Goal: Transaction & Acquisition: Obtain resource

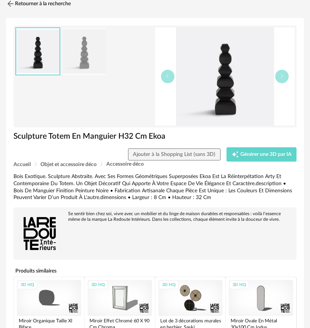
scroll to position [15, 0]
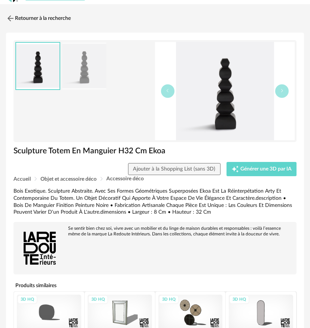
click at [89, 86] on img at bounding box center [84, 66] width 44 height 48
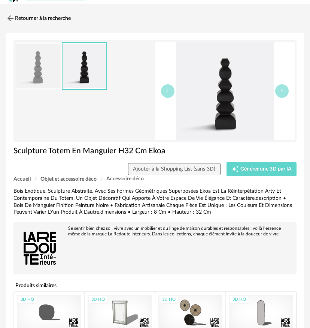
click at [28, 76] on img at bounding box center [38, 66] width 44 height 48
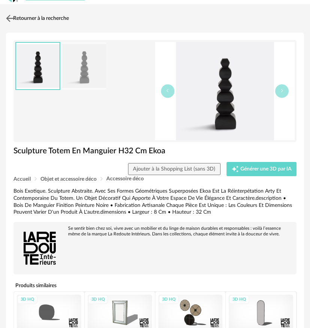
click at [6, 18] on img at bounding box center [9, 18] width 11 height 11
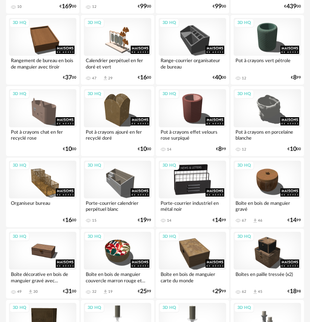
scroll to position [1228, 0]
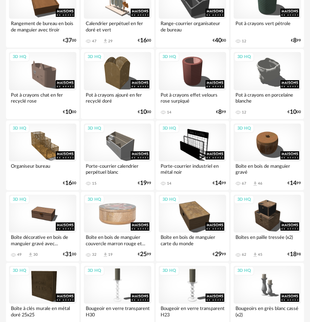
click at [121, 231] on div "3D HQ" at bounding box center [117, 214] width 67 height 38
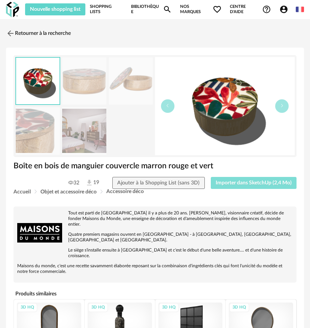
click at [257, 183] on span "Importer dans SketchUp (2,4 Mo)" at bounding box center [254, 182] width 76 height 5
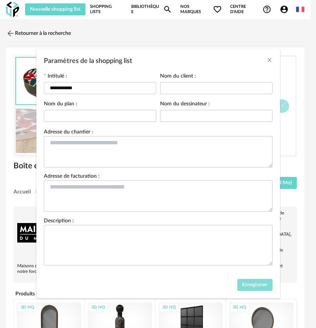
click at [261, 284] on span "Enregistrer" at bounding box center [254, 284] width 25 height 5
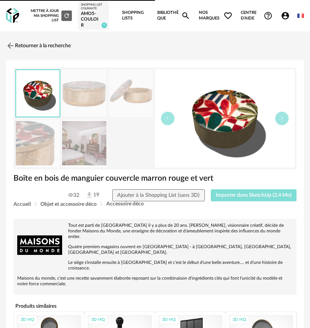
click at [244, 197] on span "Importer dans SketchUp (2,4 Mo)" at bounding box center [254, 194] width 76 height 5
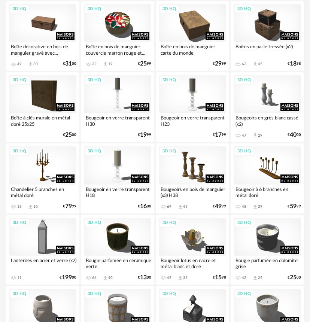
scroll to position [1473, 0]
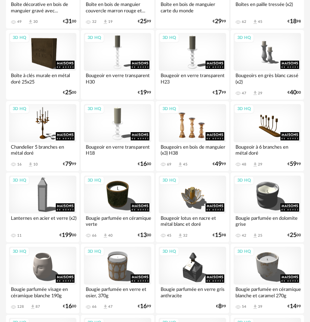
click at [196, 129] on div "3D HQ" at bounding box center [192, 123] width 67 height 38
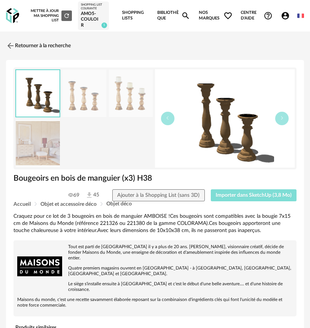
click at [273, 195] on span "Importer dans SketchUp (3,8 Mo)" at bounding box center [254, 194] width 76 height 5
click at [12, 47] on img at bounding box center [9, 45] width 11 height 11
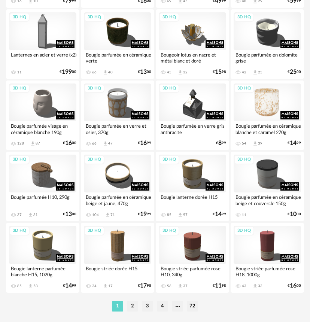
scroll to position [1655, 0]
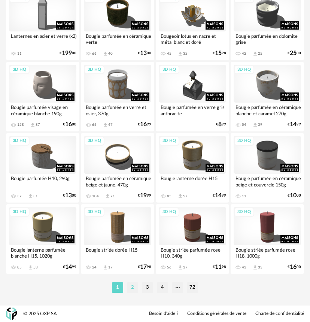
click at [130, 290] on li "2" at bounding box center [132, 287] width 11 height 10
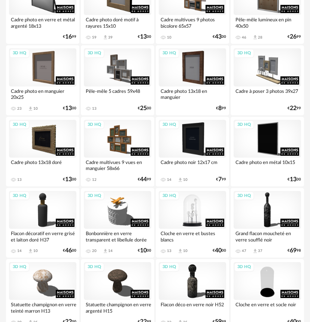
scroll to position [990, 0]
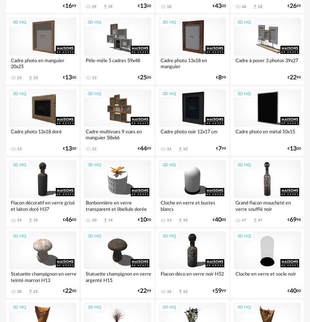
click at [274, 174] on div "3D HQ" at bounding box center [267, 179] width 67 height 38
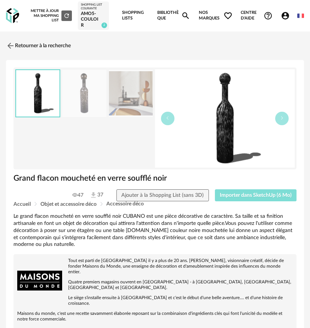
click at [270, 196] on span "Importer dans SketchUp (6 Mo)" at bounding box center [256, 194] width 72 height 5
click at [18, 47] on link "Retourner à la recherche" at bounding box center [36, 45] width 65 height 16
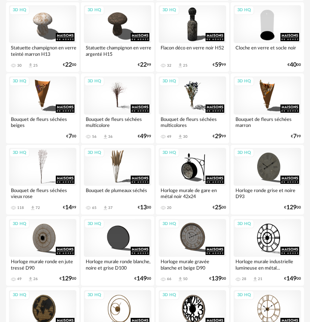
scroll to position [1199, 0]
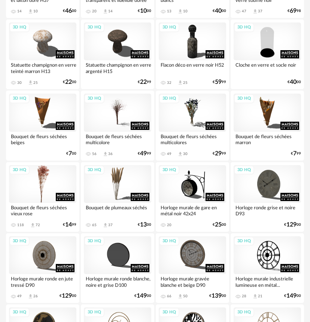
click at [29, 185] on div "3D HQ" at bounding box center [42, 184] width 67 height 38
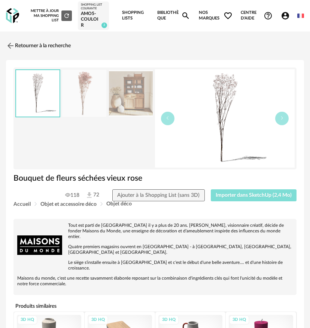
click at [266, 198] on button "Importer dans SketchUp (2,4 Mo)" at bounding box center [254, 195] width 86 height 12
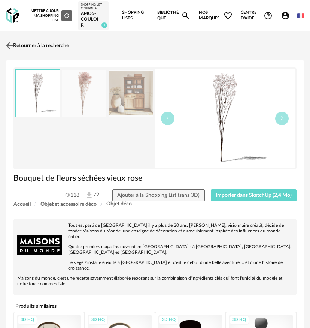
click at [7, 48] on img at bounding box center [9, 45] width 11 height 11
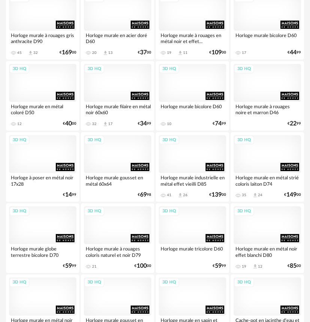
scroll to position [1655, 0]
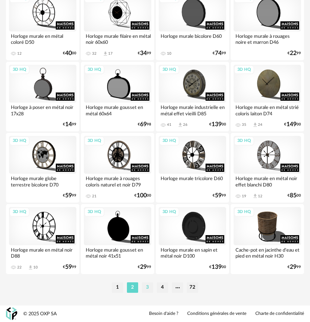
click at [148, 289] on li "3" at bounding box center [147, 287] width 11 height 10
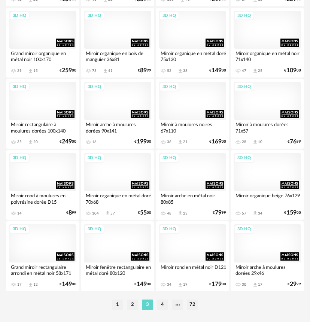
scroll to position [1655, 0]
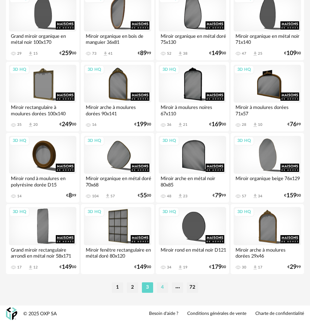
click at [162, 290] on li "4" at bounding box center [162, 287] width 11 height 10
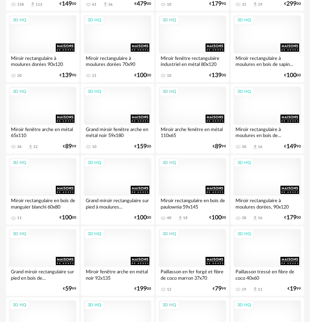
scroll to position [1655, 0]
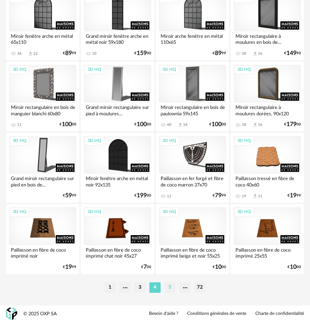
click at [165, 286] on li "5" at bounding box center [169, 287] width 11 height 10
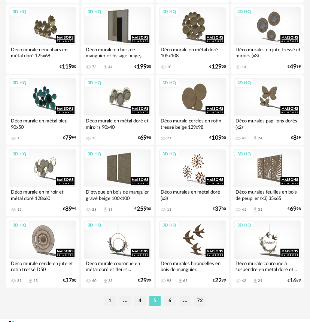
scroll to position [1655, 0]
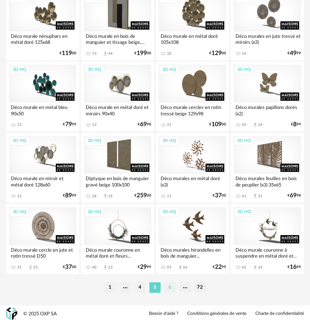
click at [171, 290] on li "6" at bounding box center [169, 287] width 11 height 10
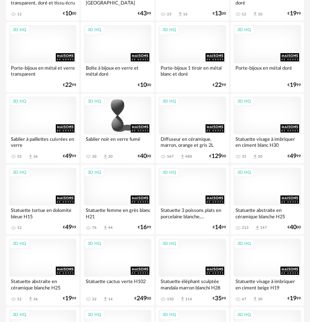
scroll to position [1016, 0]
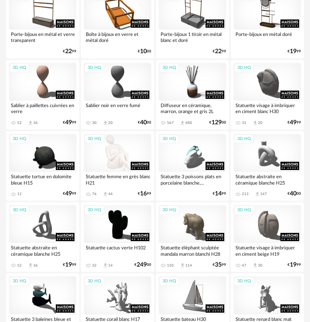
click at [108, 154] on div "3D HQ" at bounding box center [117, 153] width 67 height 38
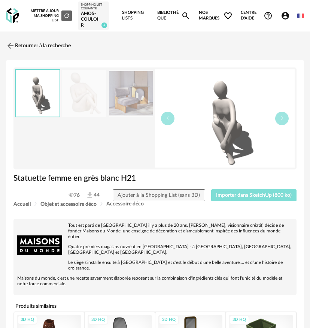
click at [238, 197] on span "Importer dans SketchUp (800 ko)" at bounding box center [254, 194] width 76 height 5
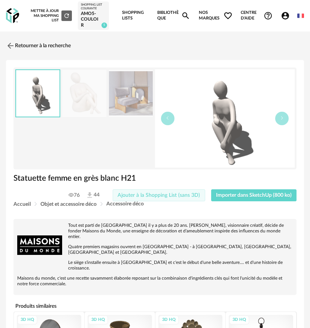
click at [10, 45] on img at bounding box center [10, 45] width 9 height 9
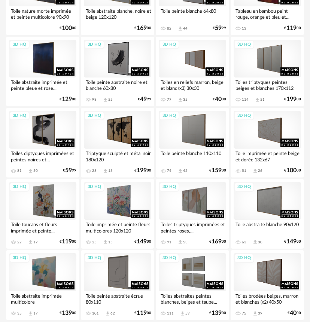
scroll to position [1655, 0]
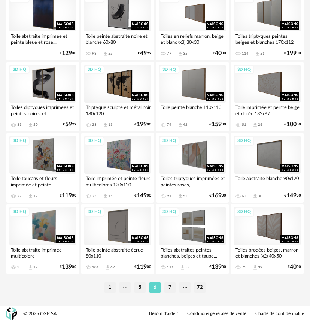
click at [173, 287] on li "7" at bounding box center [169, 287] width 11 height 10
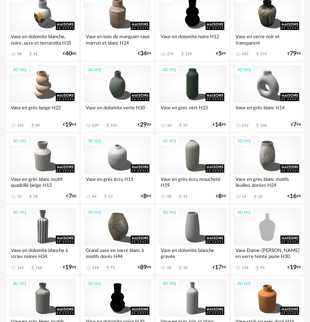
scroll to position [1248, 0]
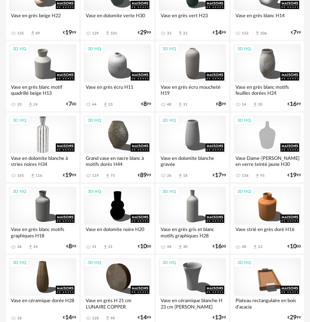
click at [34, 140] on div "3D HQ" at bounding box center [42, 135] width 67 height 38
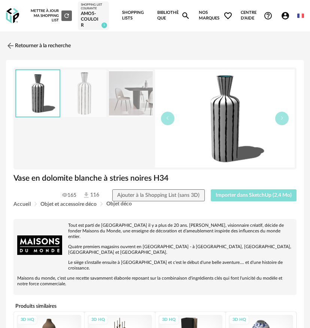
click at [262, 195] on span "Importer dans SketchUp (2,4 Mo)" at bounding box center [254, 194] width 76 height 5
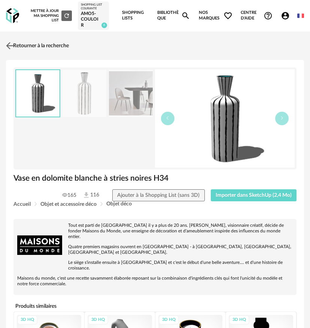
click at [11, 48] on img at bounding box center [9, 45] width 11 height 11
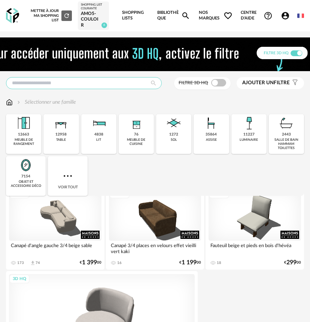
click at [92, 88] on input "text" at bounding box center [84, 83] width 156 height 12
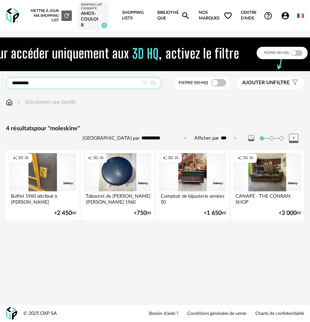
drag, startPoint x: 47, startPoint y: 85, endPoint x: 8, endPoint y: 85, distance: 38.6
click at [8, 85] on input "*********" at bounding box center [84, 83] width 156 height 12
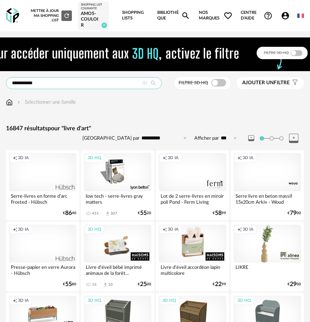
click at [30, 85] on input "**********" at bounding box center [84, 83] width 156 height 12
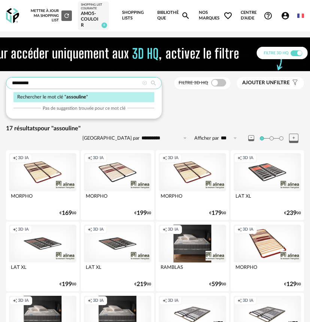
click at [71, 86] on input "*********" at bounding box center [84, 83] width 156 height 12
click at [25, 85] on input "*********" at bounding box center [84, 83] width 156 height 12
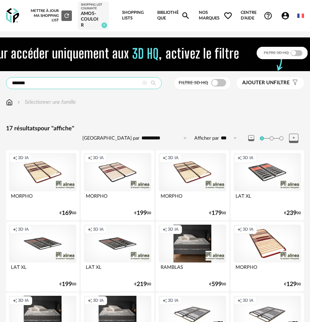
type input "*******"
click at [25, 80] on input "*******" at bounding box center [84, 83] width 156 height 12
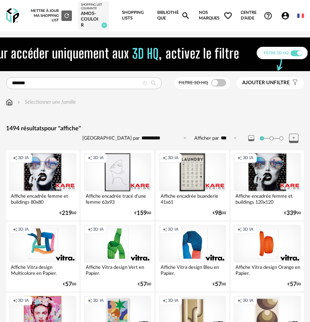
click at [10, 102] on img at bounding box center [9, 101] width 7 height 7
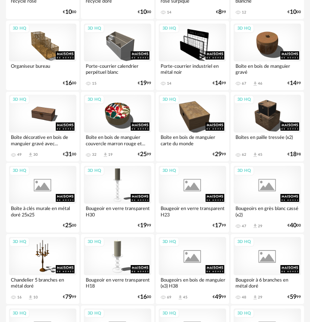
scroll to position [1655, 0]
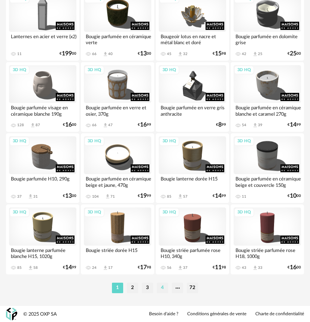
click at [163, 287] on li "4" at bounding box center [162, 288] width 11 height 10
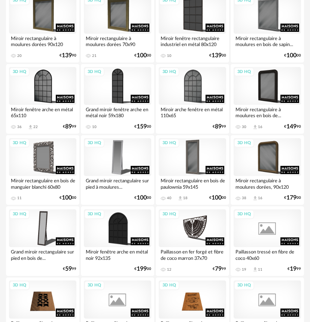
scroll to position [1655, 0]
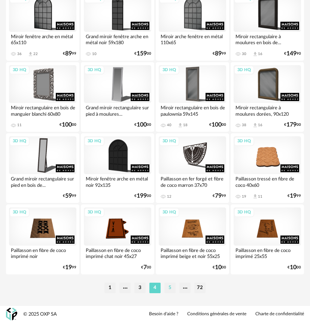
click at [171, 287] on li "5" at bounding box center [169, 288] width 11 height 10
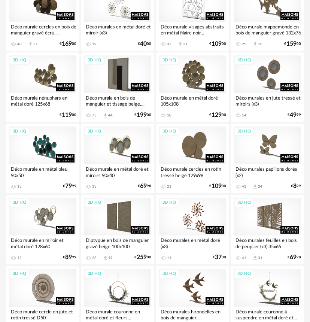
scroll to position [1655, 0]
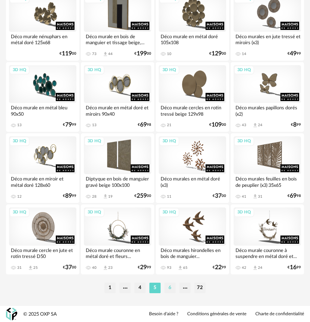
click at [169, 286] on li "6" at bounding box center [169, 288] width 11 height 10
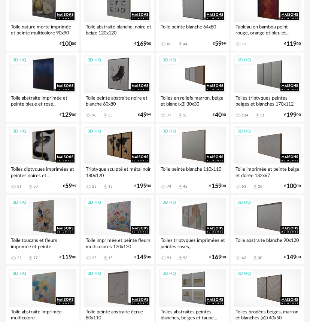
scroll to position [1655, 0]
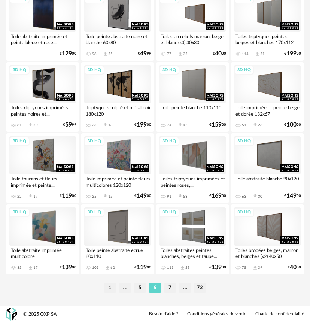
click at [170, 289] on li "7" at bounding box center [169, 288] width 11 height 10
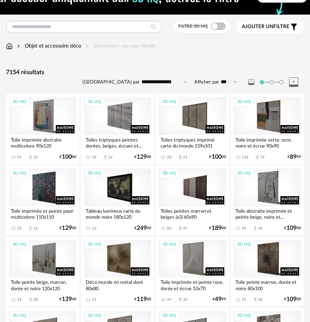
scroll to position [112, 0]
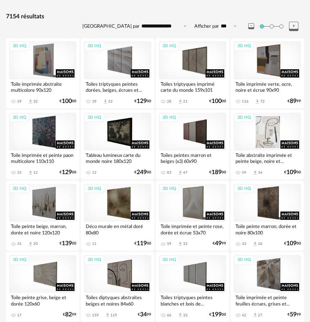
click at [259, 137] on div "3D HQ" at bounding box center [267, 132] width 67 height 38
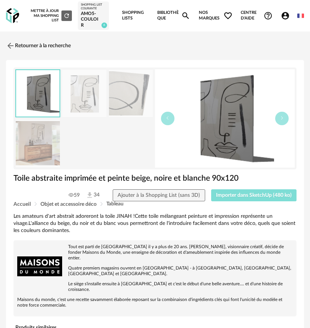
click at [252, 195] on span "Importer dans SketchUp (480 ko)" at bounding box center [254, 194] width 76 height 5
click at [8, 46] on img at bounding box center [9, 45] width 11 height 11
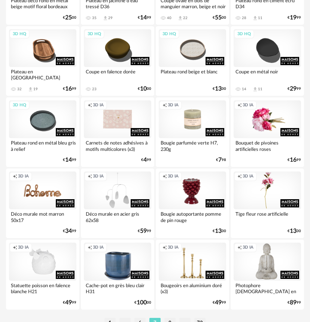
scroll to position [1655, 0]
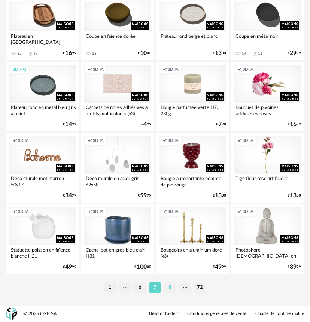
click at [168, 289] on li "8" at bounding box center [169, 287] width 11 height 10
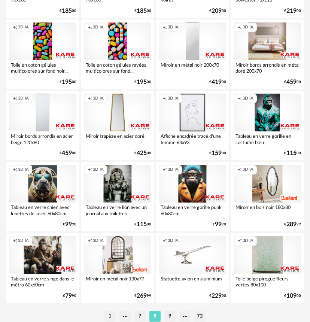
scroll to position [1652, 0]
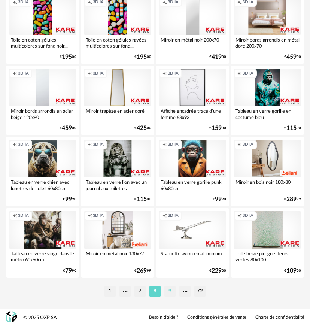
click at [173, 290] on li "9" at bounding box center [169, 291] width 11 height 10
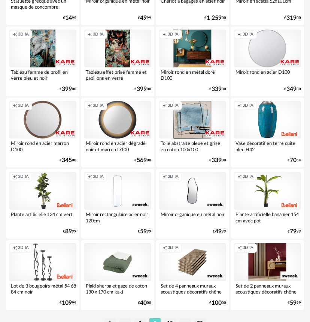
scroll to position [1655, 0]
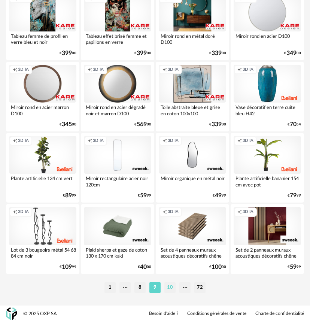
click at [170, 287] on li "10" at bounding box center [169, 287] width 11 height 10
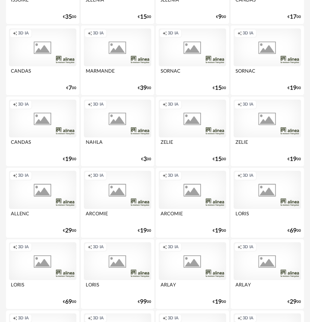
scroll to position [1655, 0]
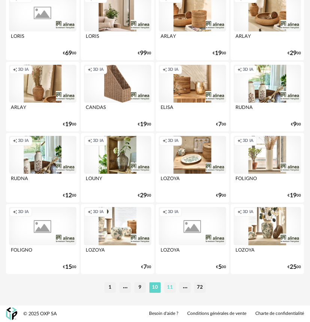
click at [172, 291] on li "11" at bounding box center [169, 287] width 11 height 10
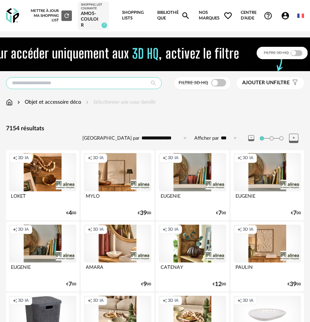
click at [85, 84] on input "text" at bounding box center [84, 83] width 156 height 12
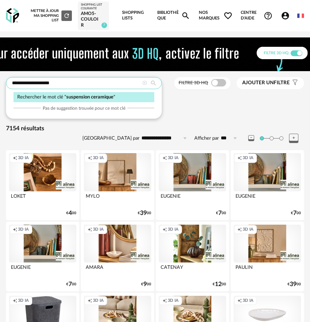
type input "**********"
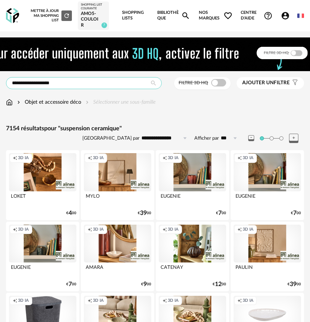
type input "**********"
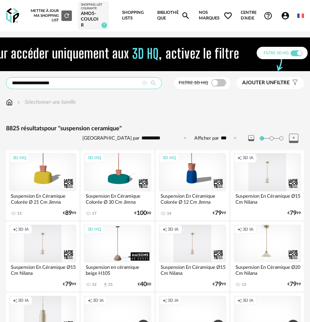
click at [43, 84] on input "**********" at bounding box center [84, 83] width 156 height 12
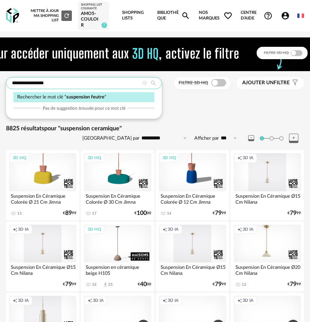
type input "**********"
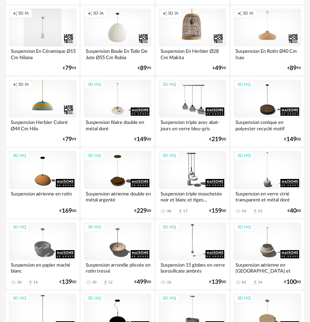
scroll to position [573, 0]
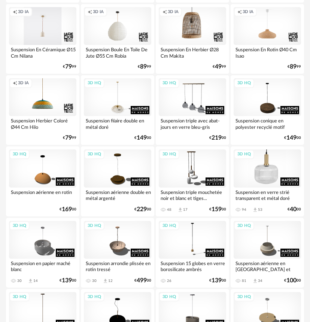
click at [267, 176] on div "3D HQ" at bounding box center [267, 168] width 67 height 38
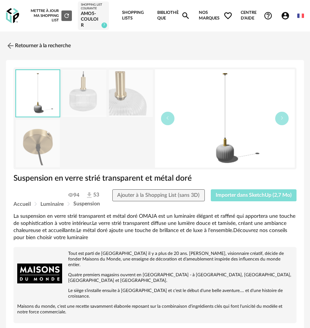
click at [244, 199] on button "Importer dans SketchUp (2,7 Mo)" at bounding box center [254, 195] width 86 height 12
click at [8, 44] on img at bounding box center [9, 45] width 11 height 11
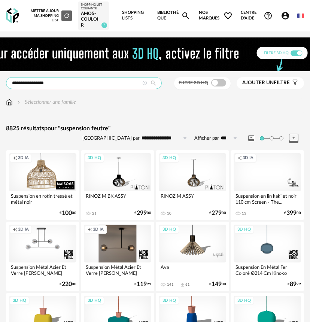
click at [89, 83] on input "**********" at bounding box center [84, 83] width 156 height 12
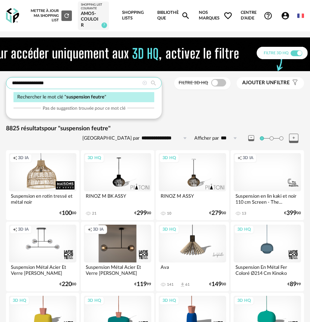
click at [89, 83] on input "**********" at bounding box center [84, 83] width 156 height 12
type input "*********"
type input "**********"
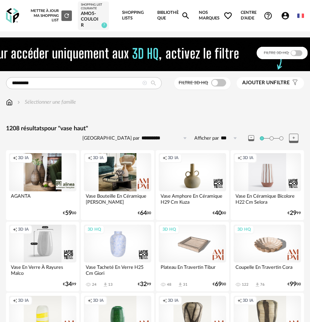
click at [121, 178] on div "Creation icon 3D IA" at bounding box center [117, 172] width 67 height 38
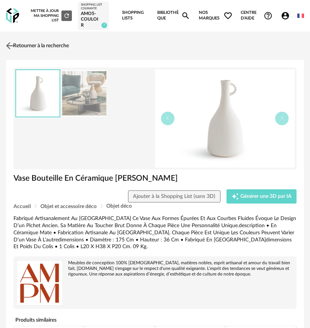
click at [11, 46] on img at bounding box center [9, 45] width 11 height 11
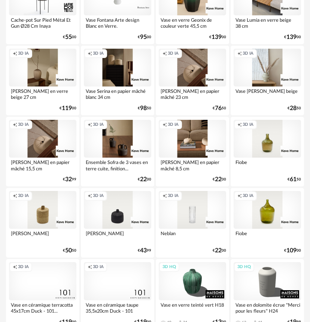
scroll to position [1655, 0]
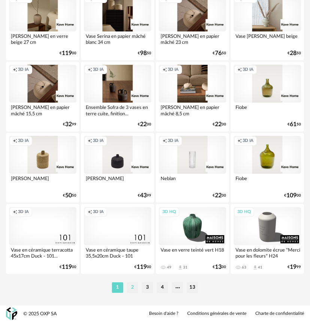
click at [129, 286] on li "2" at bounding box center [132, 287] width 11 height 10
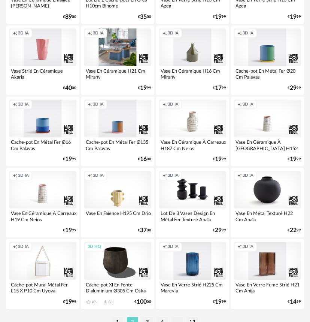
scroll to position [1655, 0]
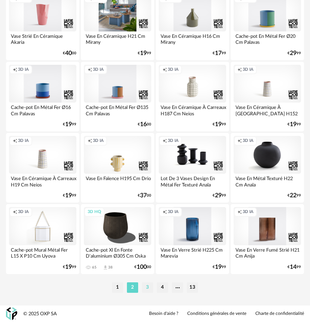
click at [143, 284] on li "3" at bounding box center [147, 287] width 11 height 10
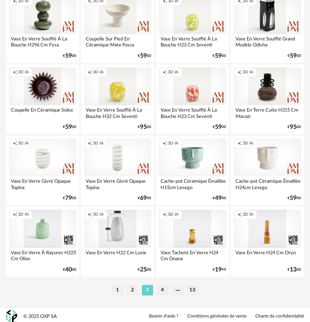
scroll to position [1655, 0]
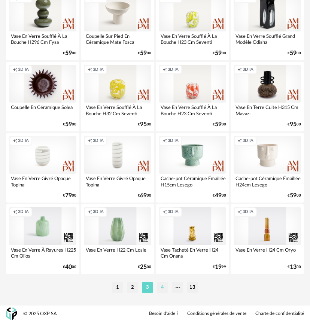
click at [164, 290] on li "4" at bounding box center [162, 287] width 11 height 10
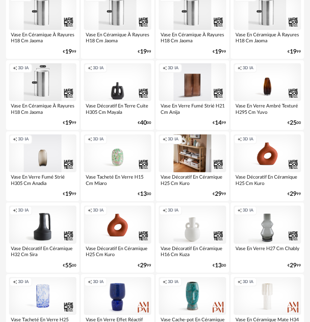
scroll to position [575, 0]
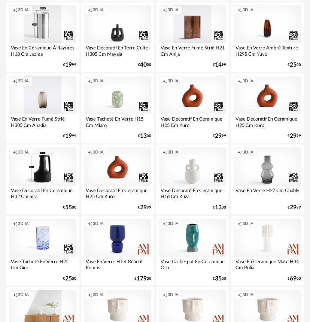
click at [48, 172] on div "Creation icon 3D IA" at bounding box center [42, 166] width 67 height 38
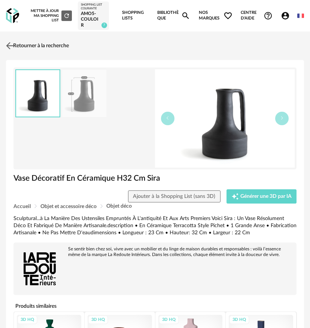
click at [9, 46] on img at bounding box center [9, 45] width 11 height 11
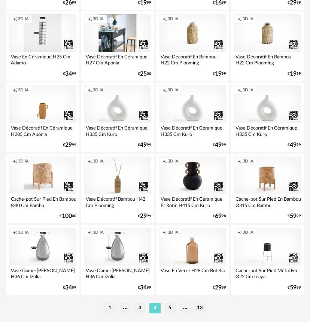
scroll to position [1655, 0]
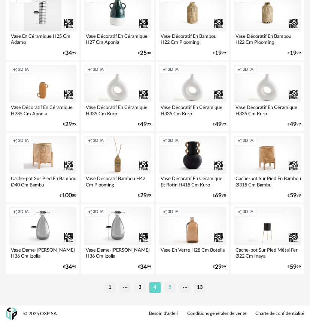
click at [171, 292] on li "5" at bounding box center [169, 287] width 11 height 10
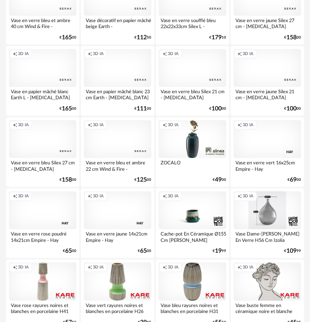
scroll to position [1655, 0]
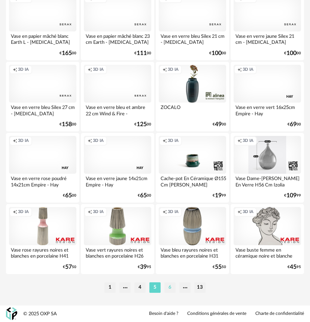
click at [173, 290] on li "6" at bounding box center [169, 287] width 11 height 10
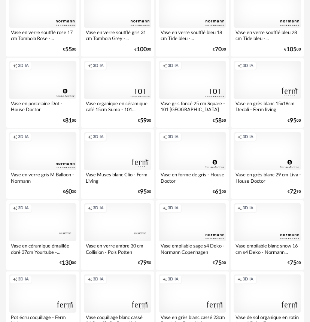
scroll to position [1651, 0]
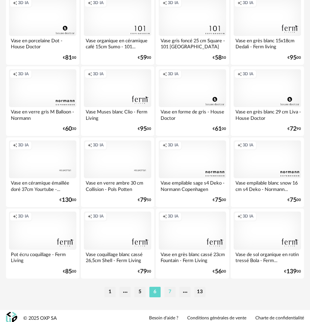
click at [170, 292] on li "7" at bounding box center [169, 292] width 11 height 10
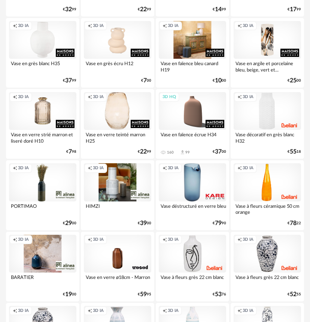
scroll to position [861, 0]
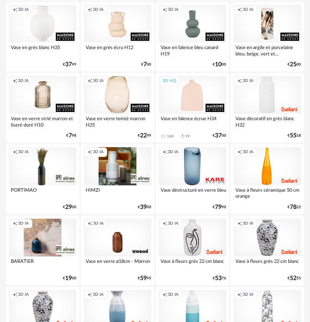
click at [194, 100] on div "3D HQ" at bounding box center [192, 95] width 67 height 38
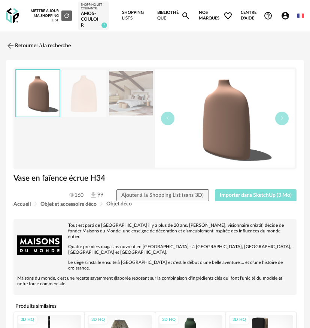
click at [228, 197] on span "Importer dans SketchUp (3 Mo)" at bounding box center [256, 194] width 72 height 5
